Goal: Information Seeking & Learning: Learn about a topic

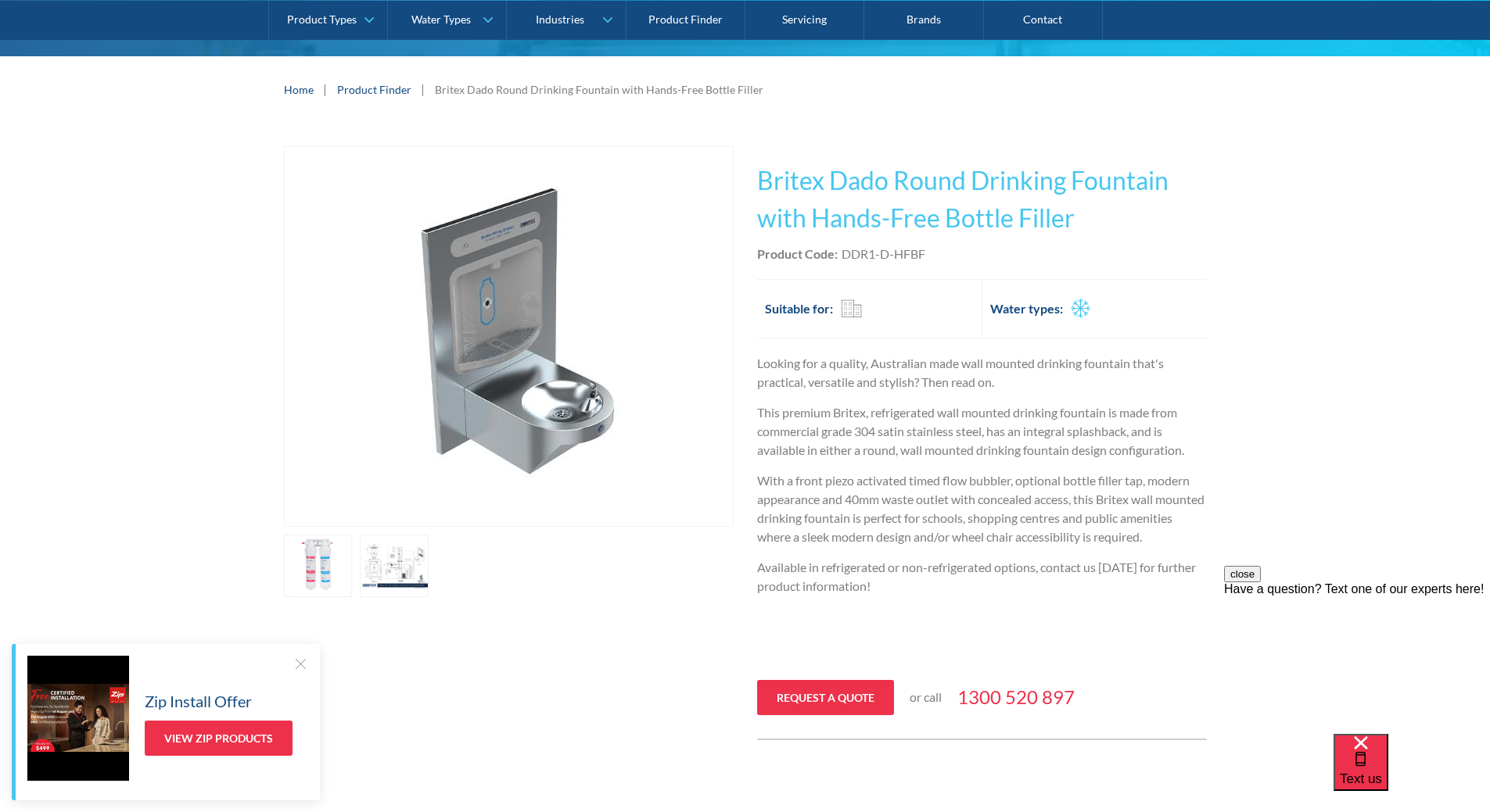
click at [353, 572] on link "open lightbox" at bounding box center [318, 566] width 69 height 62
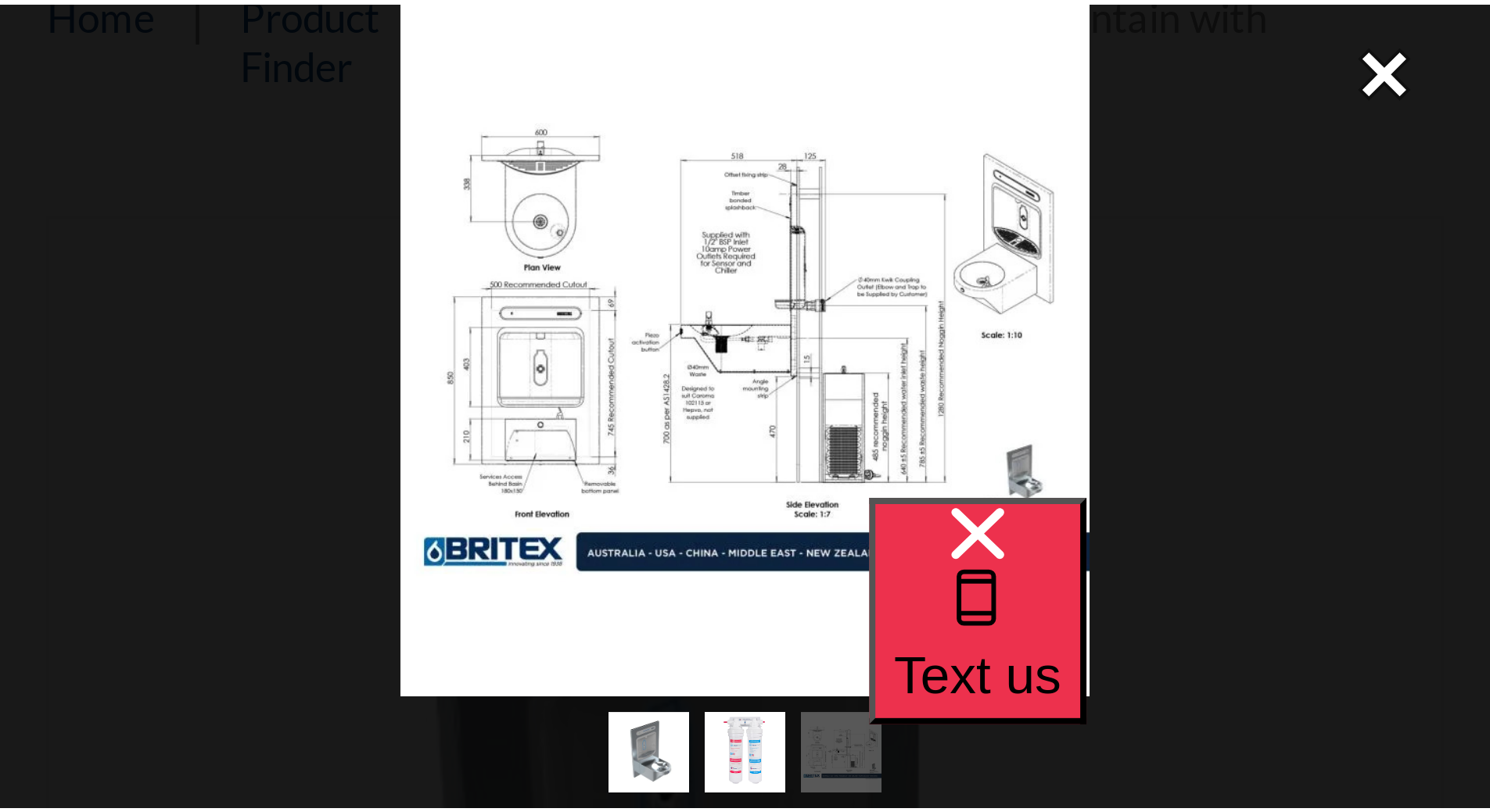
scroll to position [125, 0]
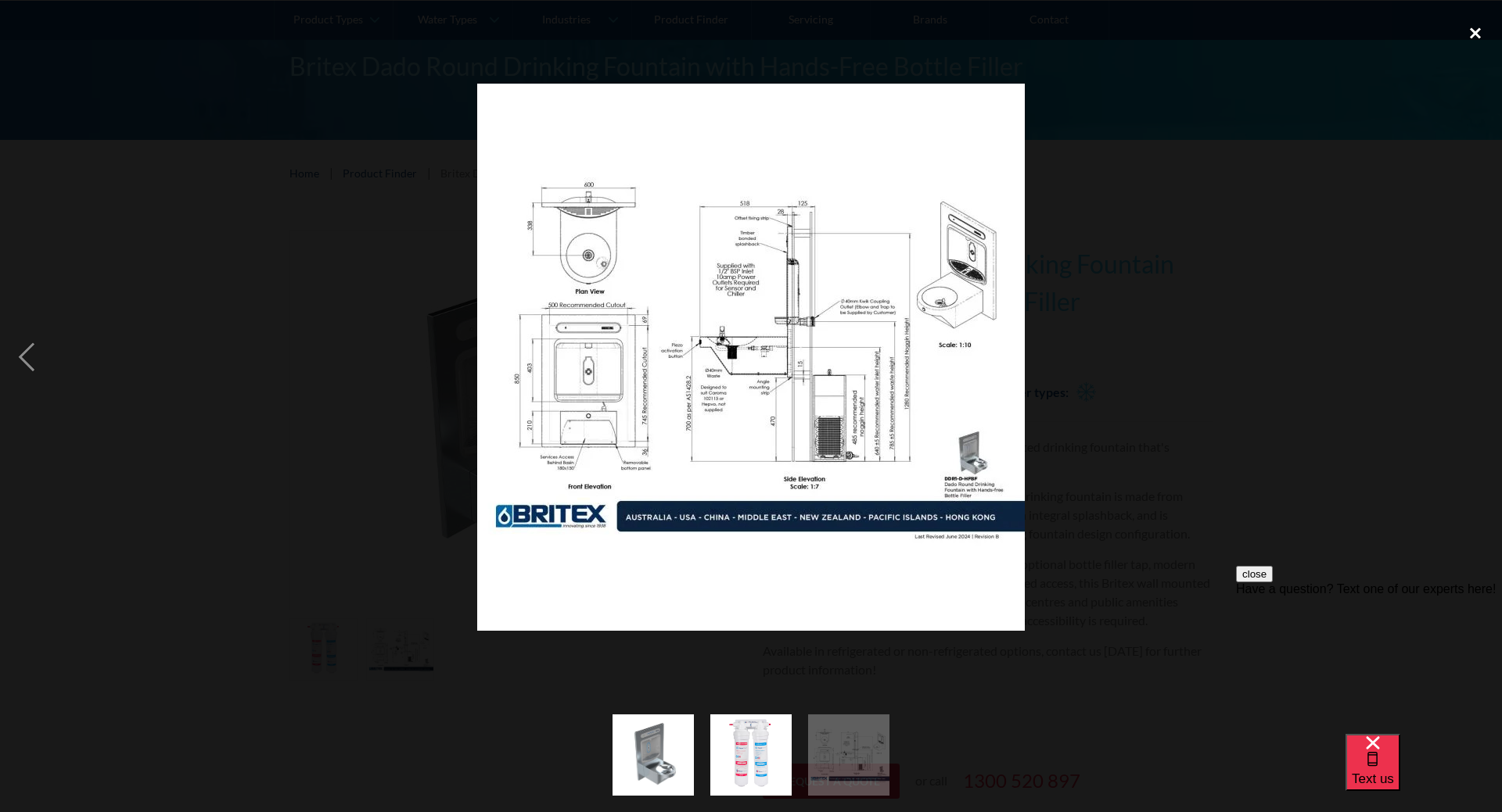
click at [1479, 31] on div "close lightbox" at bounding box center [1475, 34] width 53 height 35
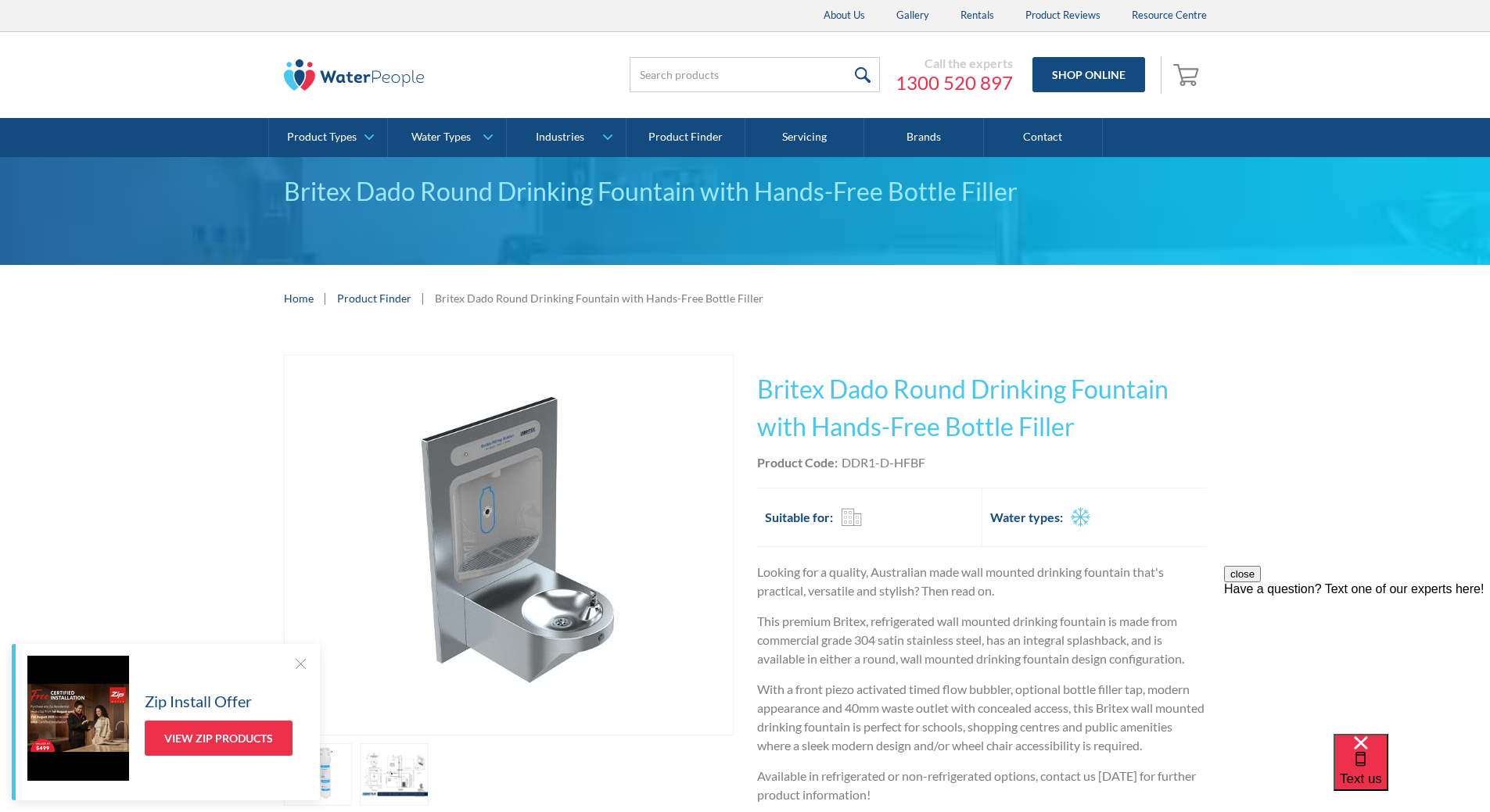
scroll to position [417, 0]
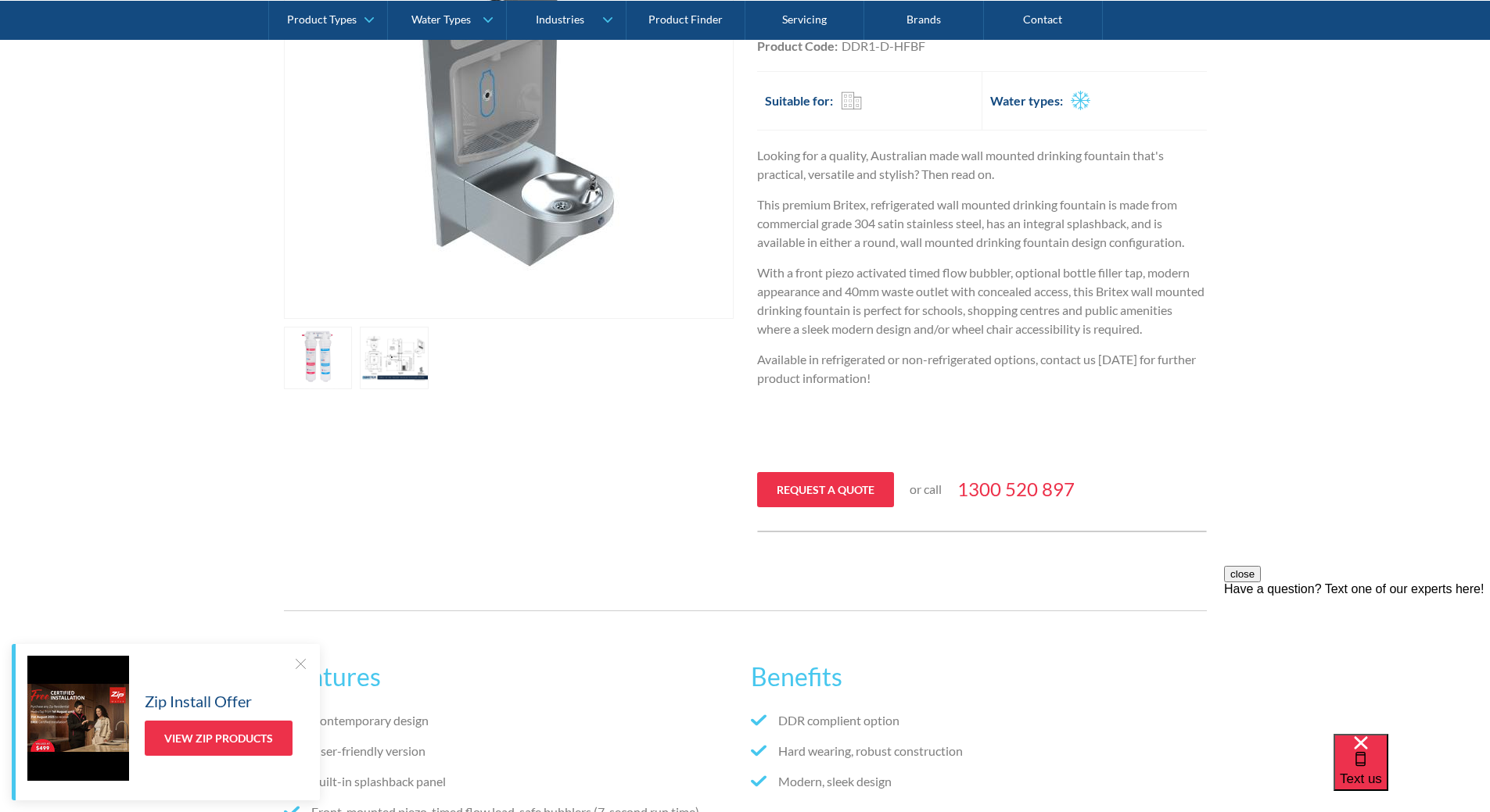
click at [1144, 292] on p "With a front piezo activated timed flow bubbler, optional bottle filler tap, mo…" at bounding box center [982, 301] width 450 height 75
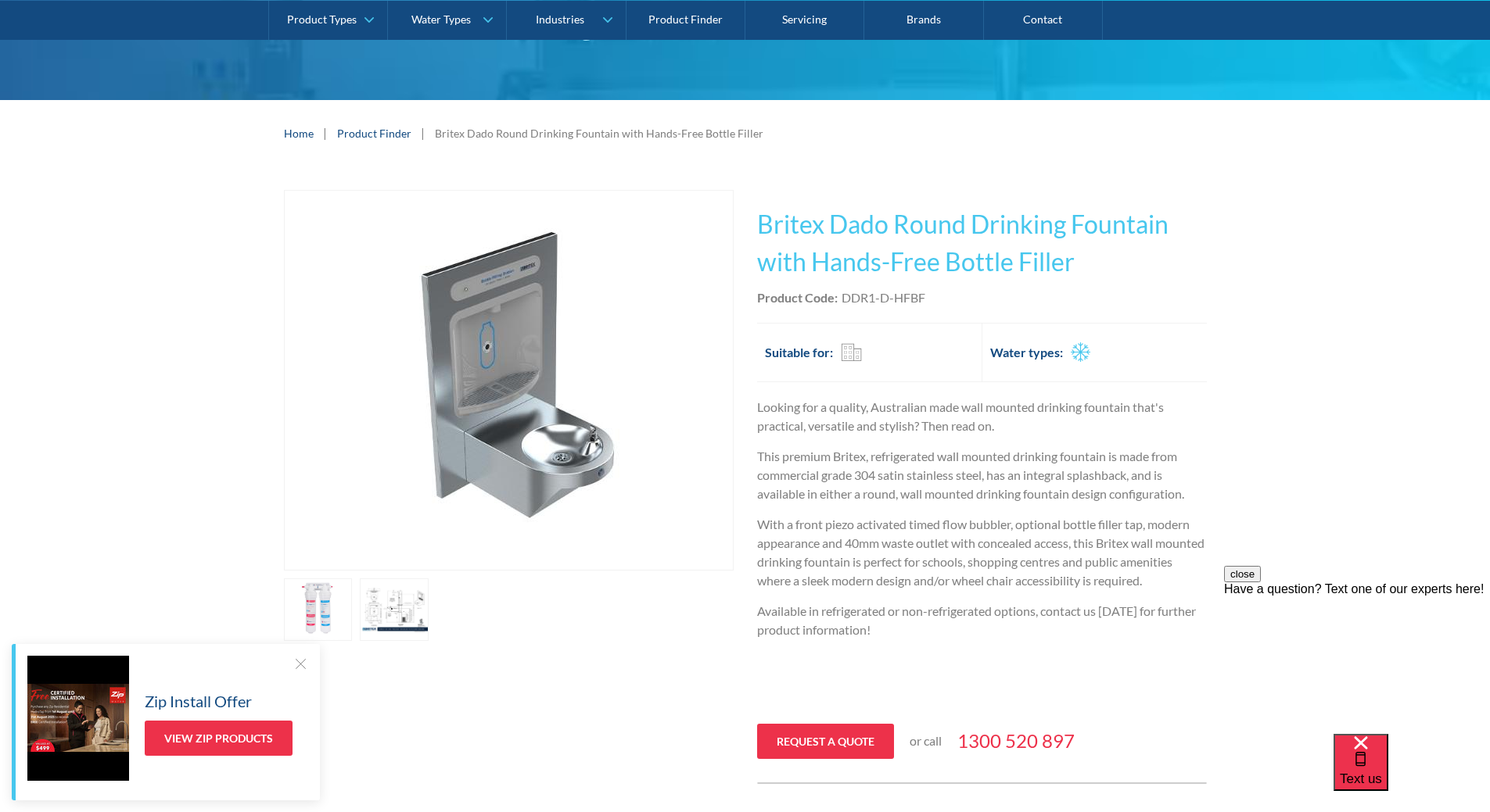
scroll to position [0, 0]
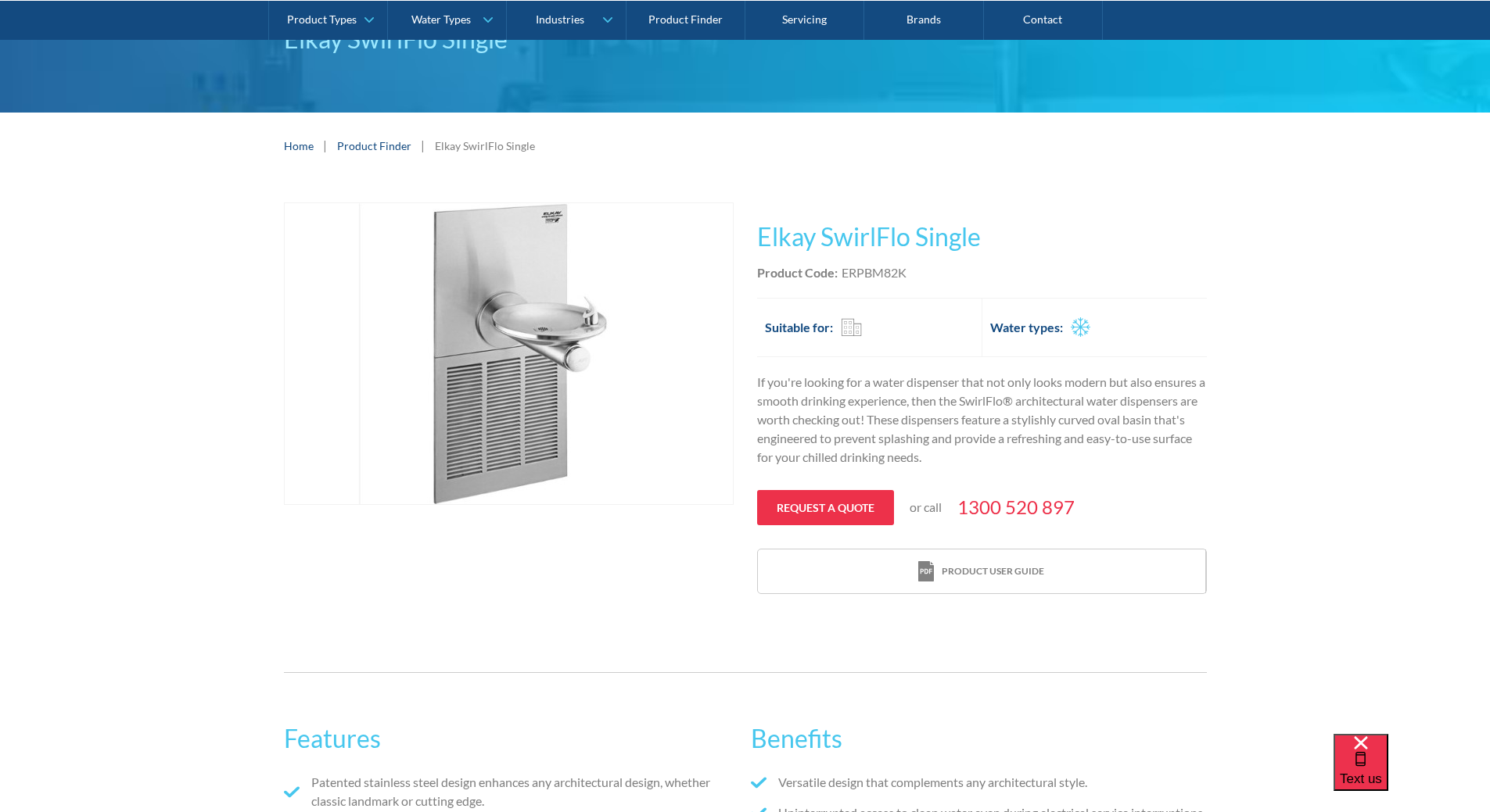
scroll to position [209, 0]
